Goal: Check status

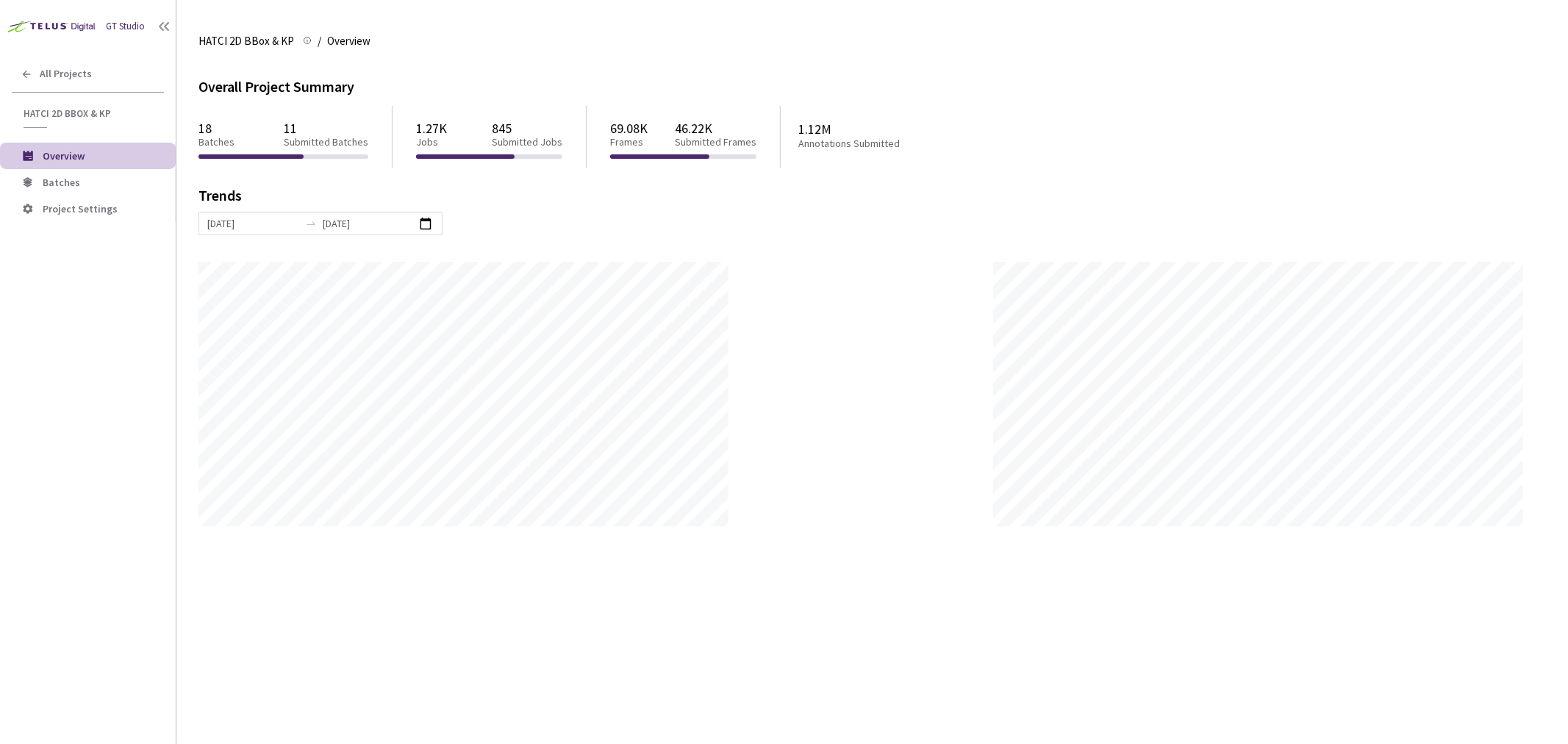
scroll to position [744, 1568]
click at [71, 184] on span "Batches" at bounding box center [61, 182] width 37 height 14
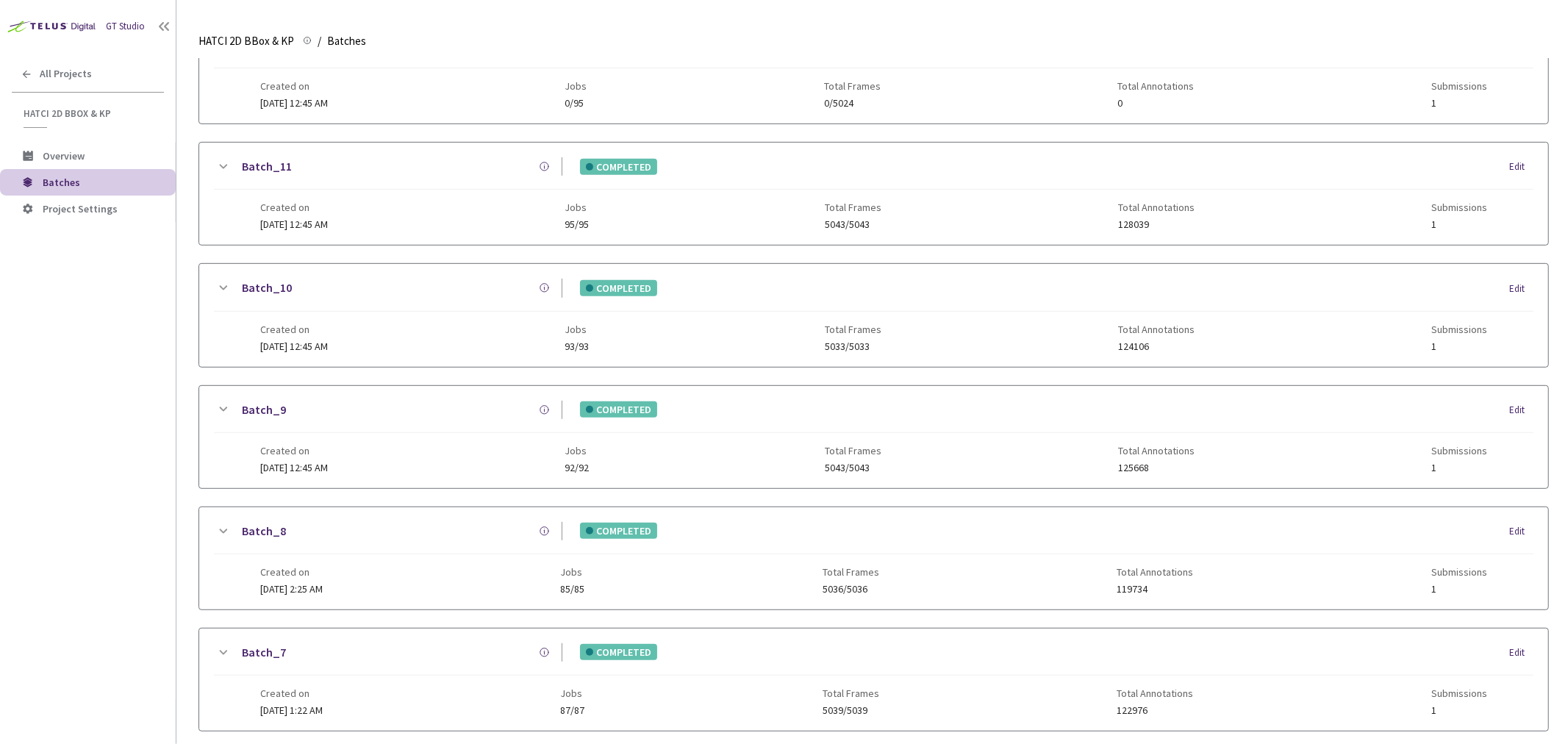
scroll to position [769, 0]
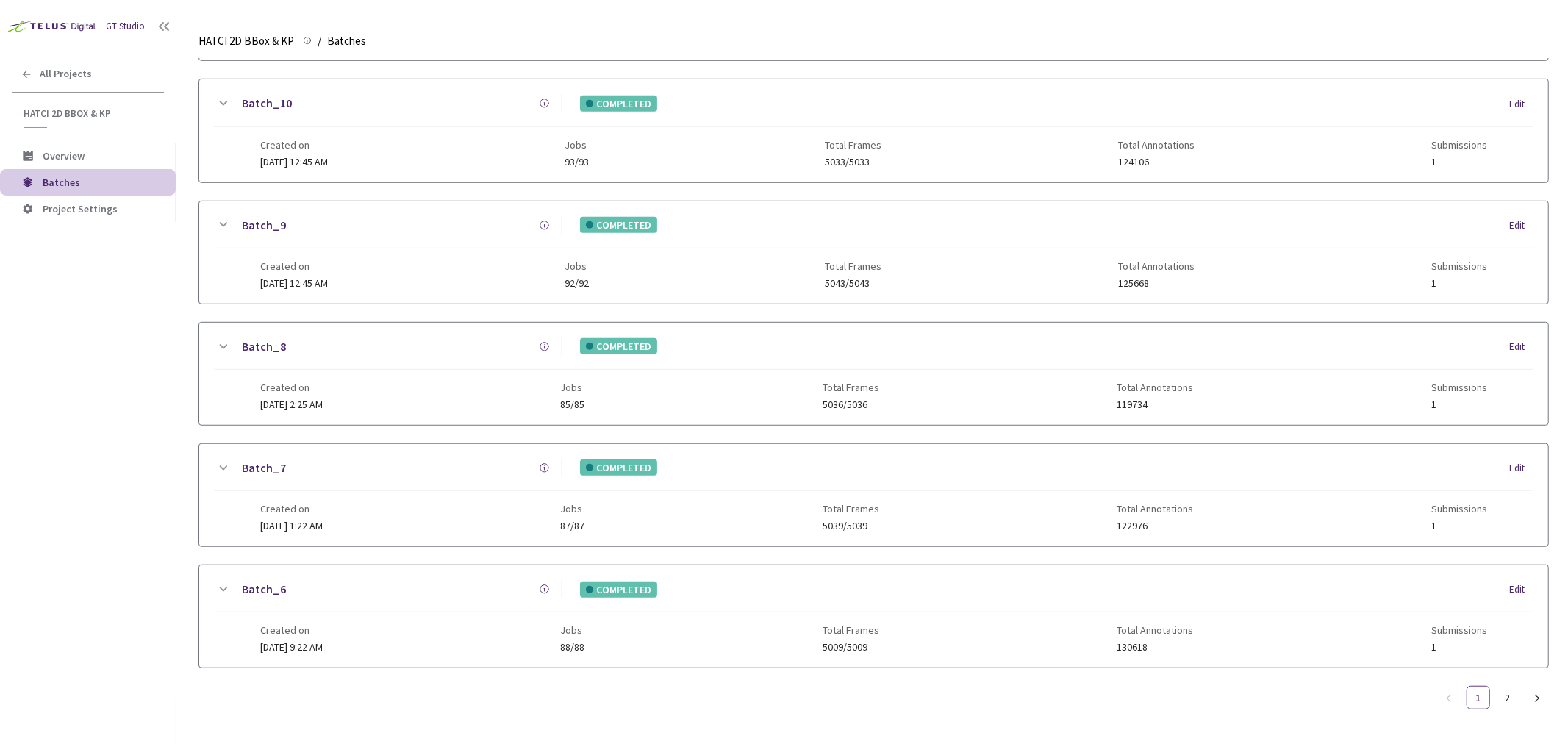
click at [221, 338] on icon at bounding box center [222, 346] width 18 height 18
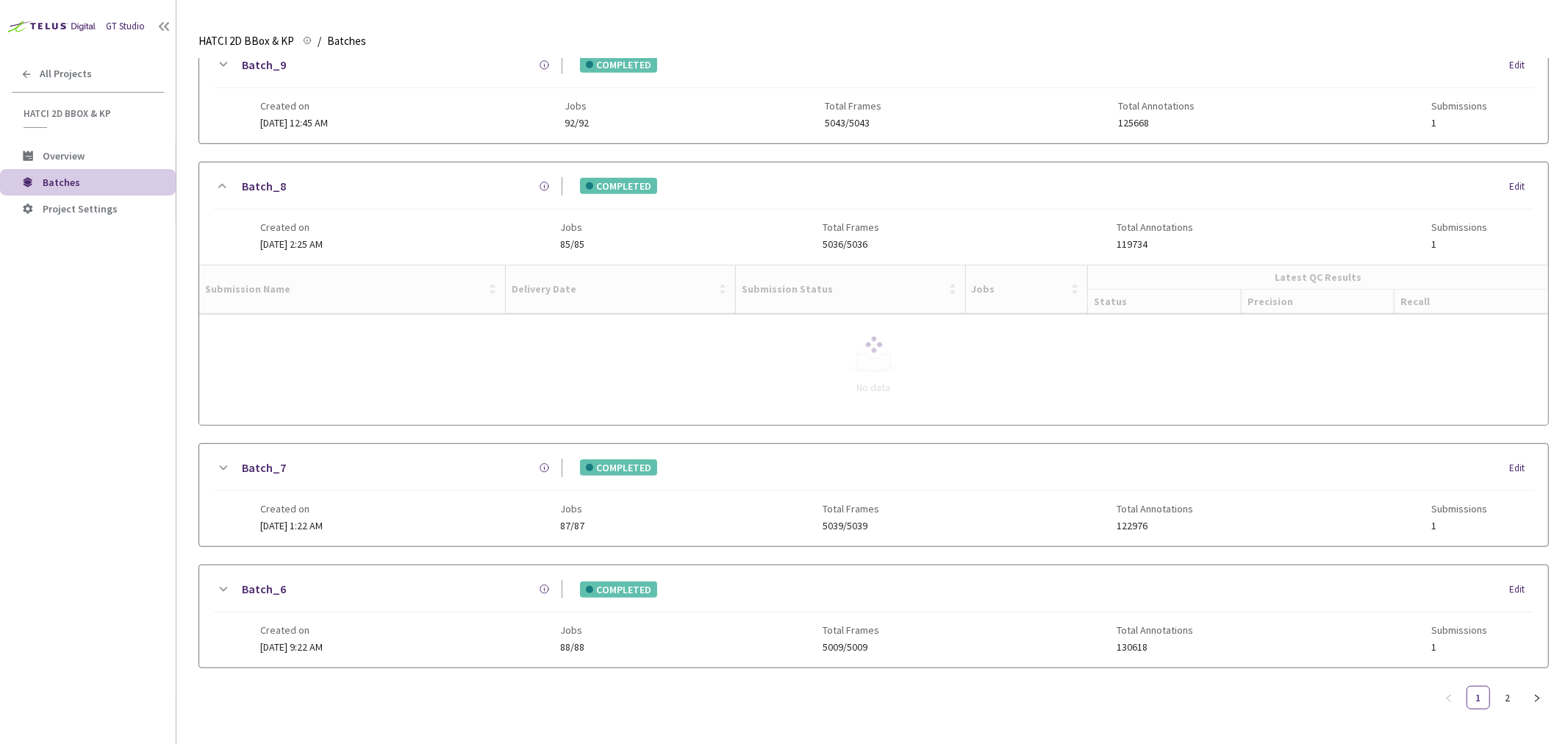
scroll to position [836, 0]
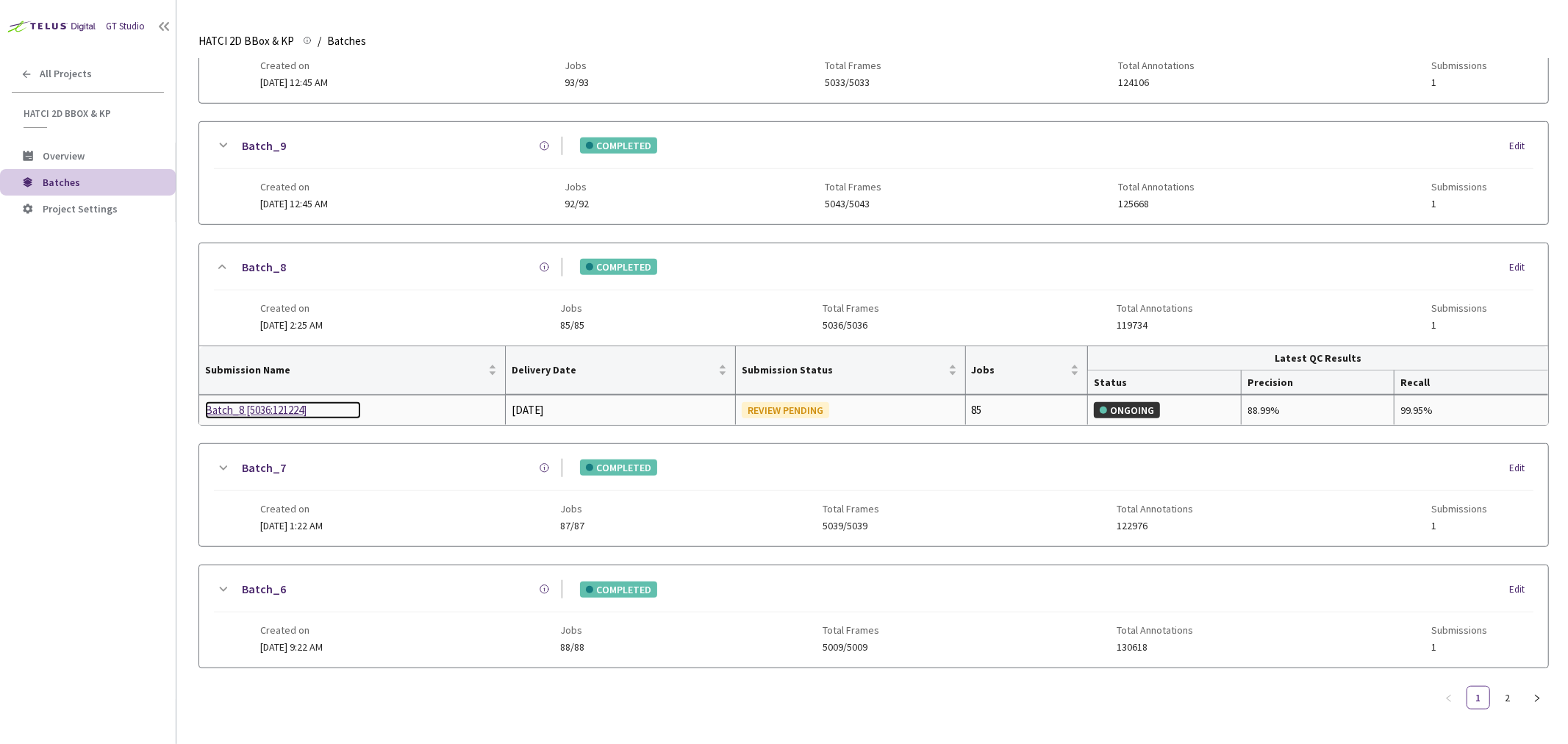
click at [259, 409] on div "Batch_8 [5036:121224]" at bounding box center [283, 410] width 156 height 18
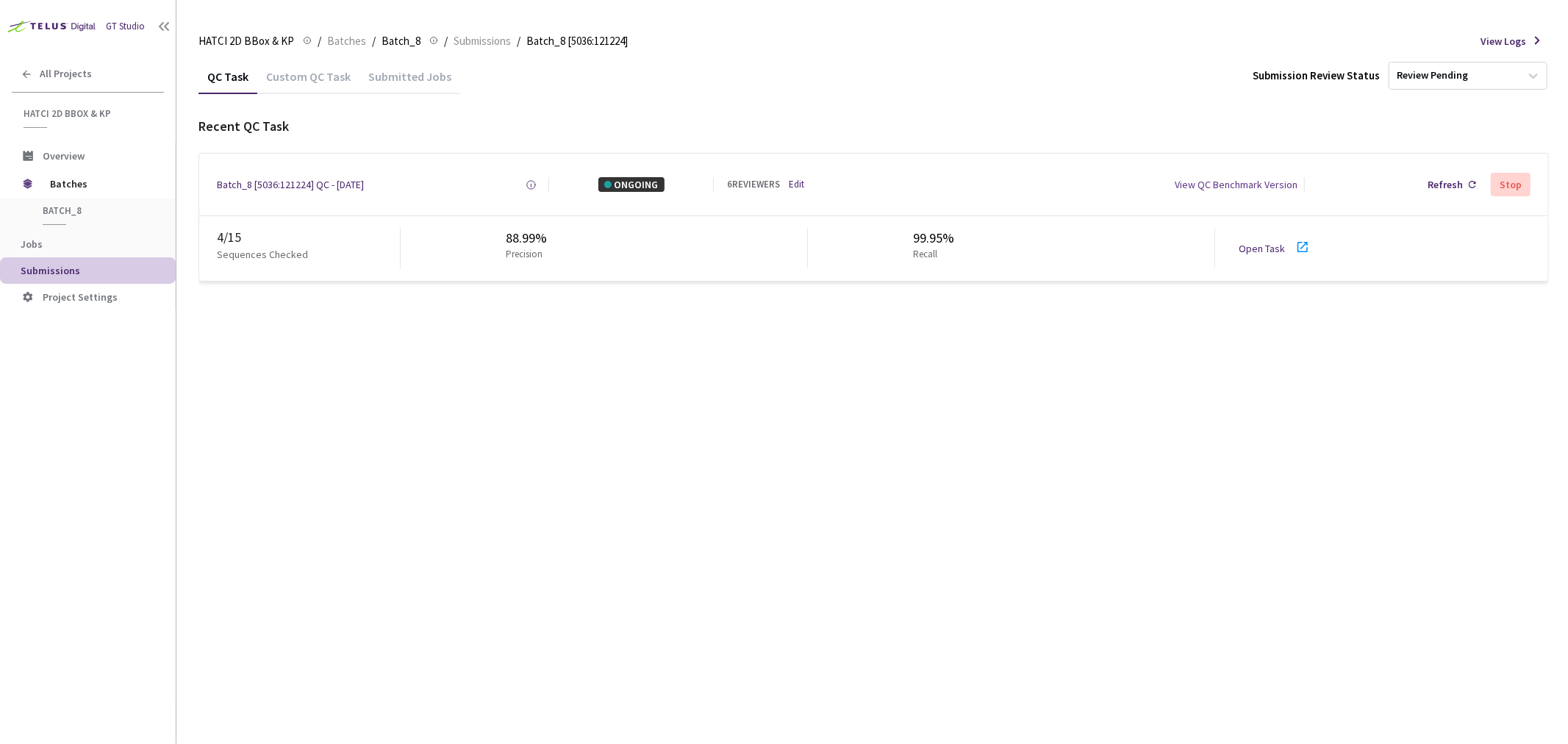
click at [1299, 249] on icon at bounding box center [1302, 247] width 18 height 18
click at [1463, 180] on div "Refresh" at bounding box center [1445, 184] width 36 height 14
click at [291, 364] on div "QC Task Custom QC Task Submitted Jobs Submission Review Status Review Pending R…" at bounding box center [873, 400] width 1350 height 685
click at [340, 186] on div "Batch_8 [5036:121224] QC - [DATE]" at bounding box center [290, 184] width 147 height 14
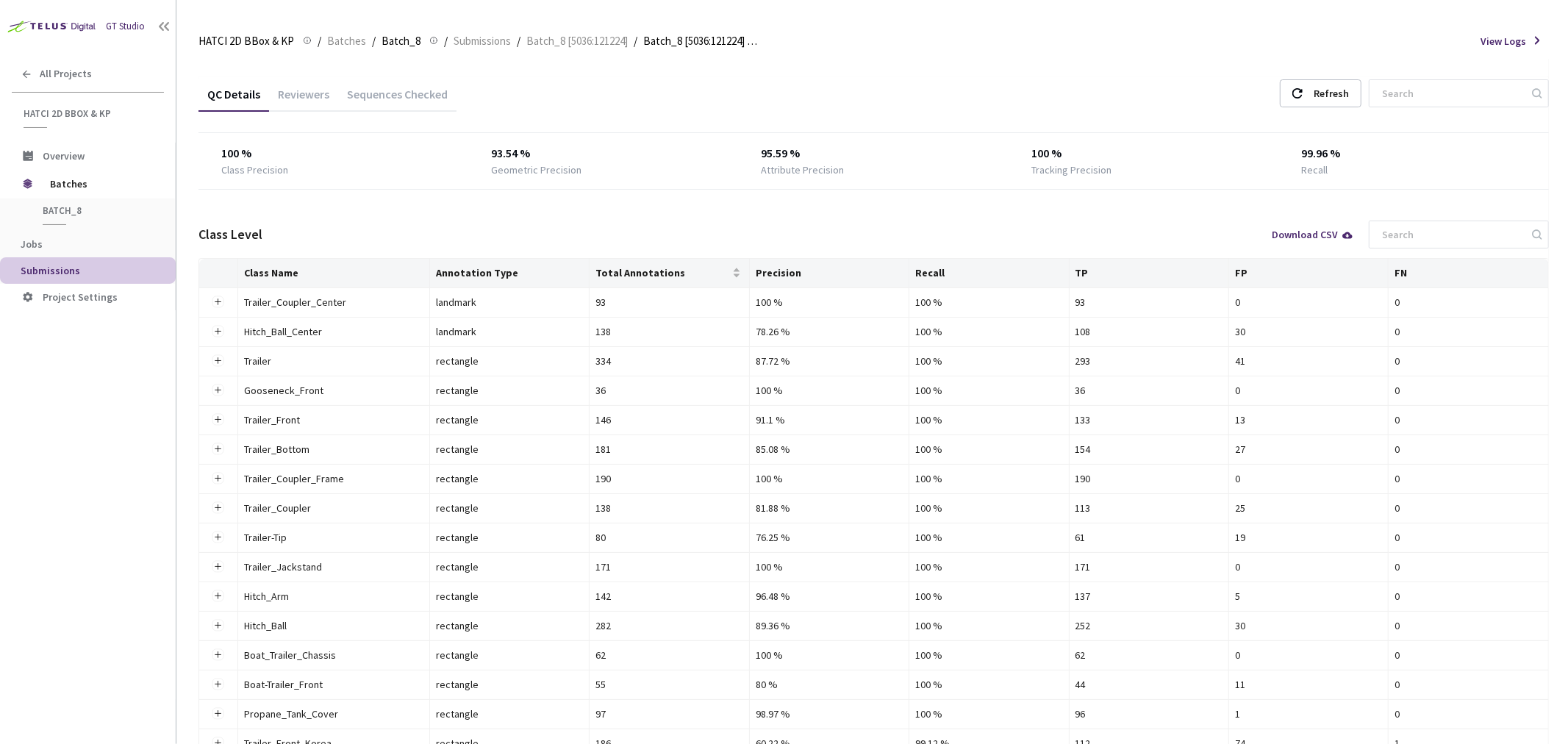
click at [311, 98] on div "Reviewers" at bounding box center [303, 98] width 69 height 25
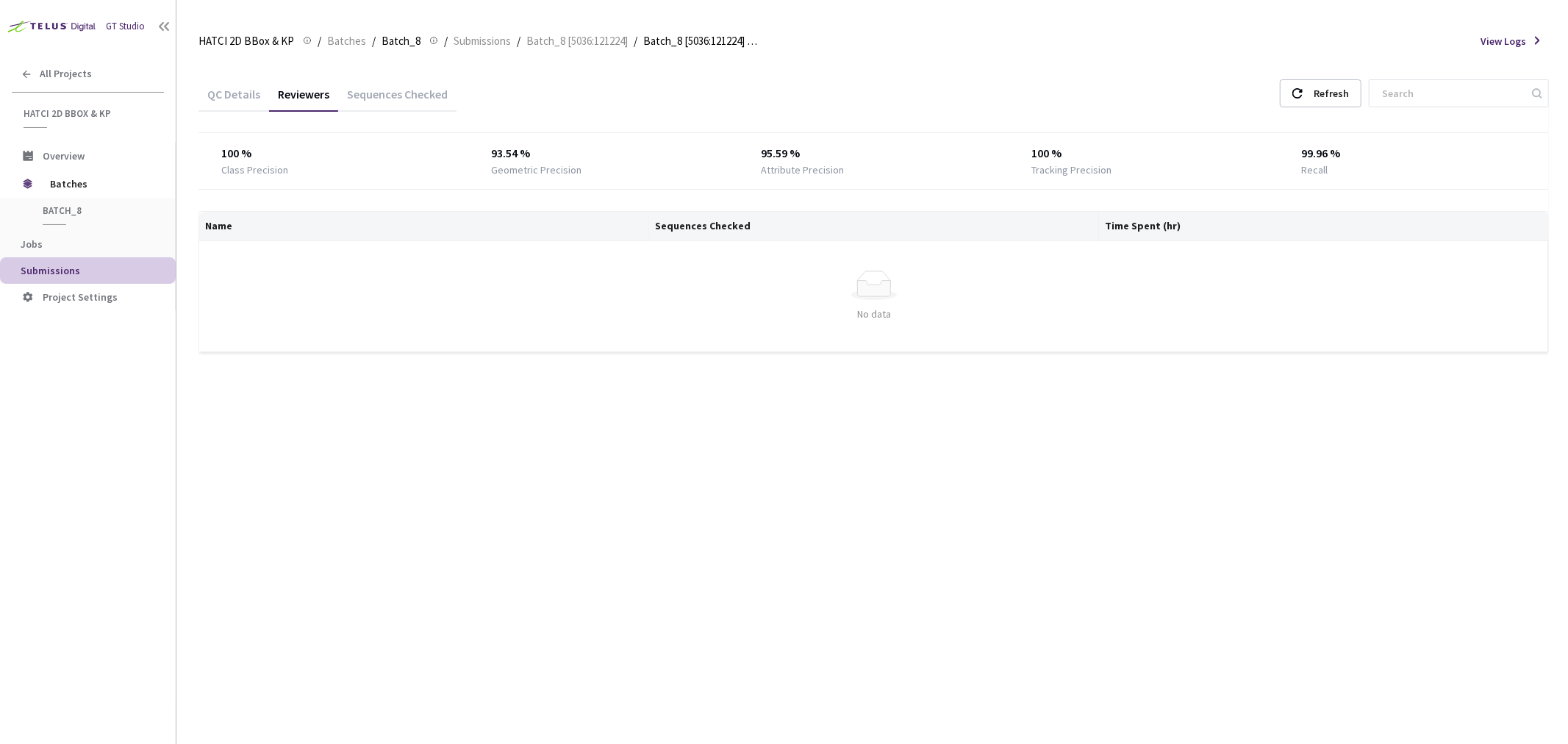
click at [406, 93] on div "Sequences Checked" at bounding box center [396, 98] width 118 height 25
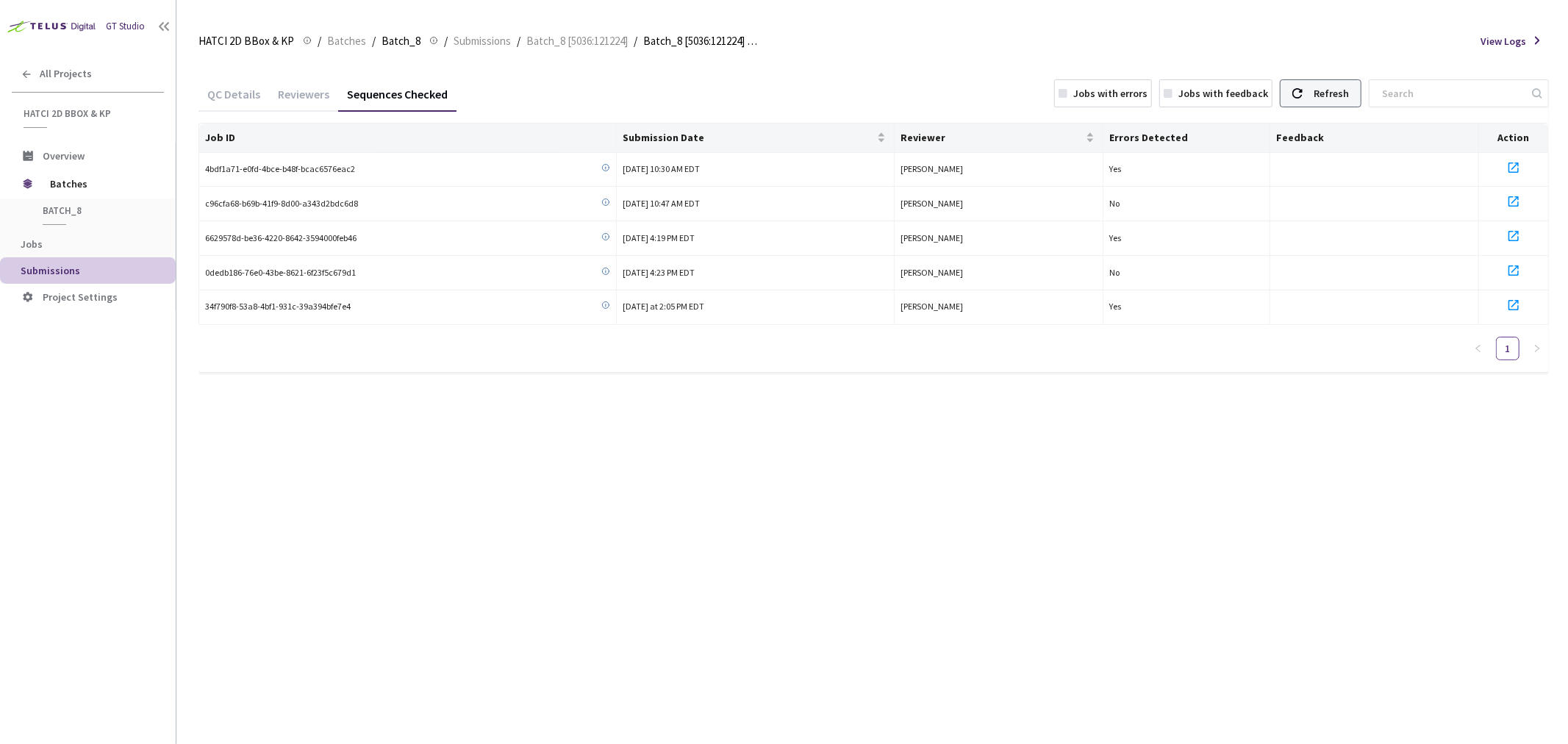
click at [1329, 93] on div "Refresh" at bounding box center [1320, 93] width 81 height 28
